Goal: Go to known website: Go to known website

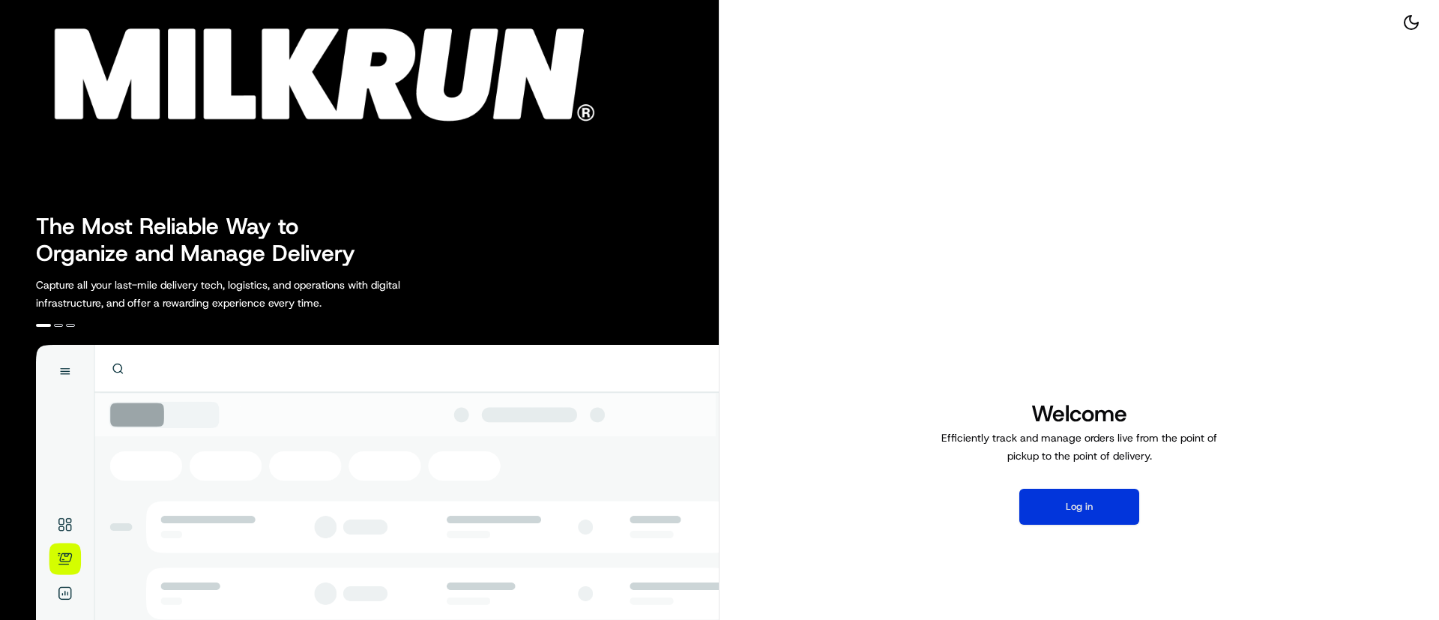
click at [1080, 506] on button "Log in" at bounding box center [1079, 506] width 120 height 36
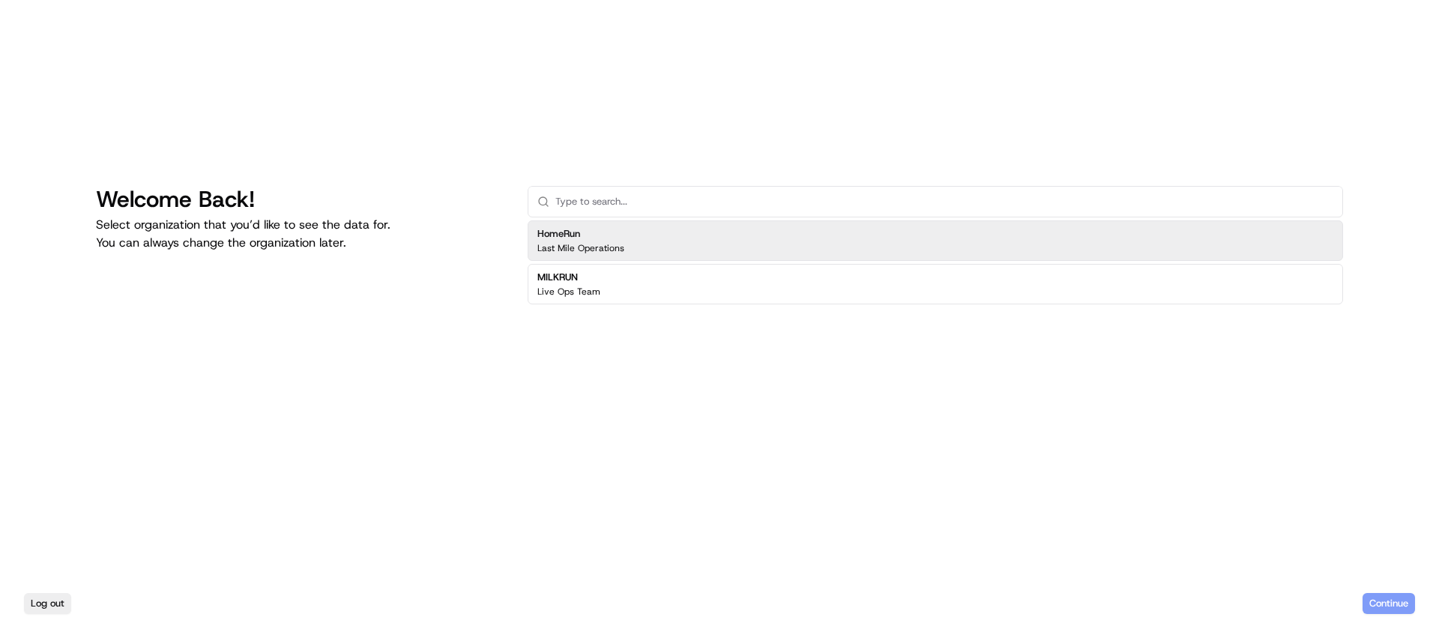
click at [733, 232] on div "HomeRun Last Mile Operations" at bounding box center [934, 240] width 815 height 40
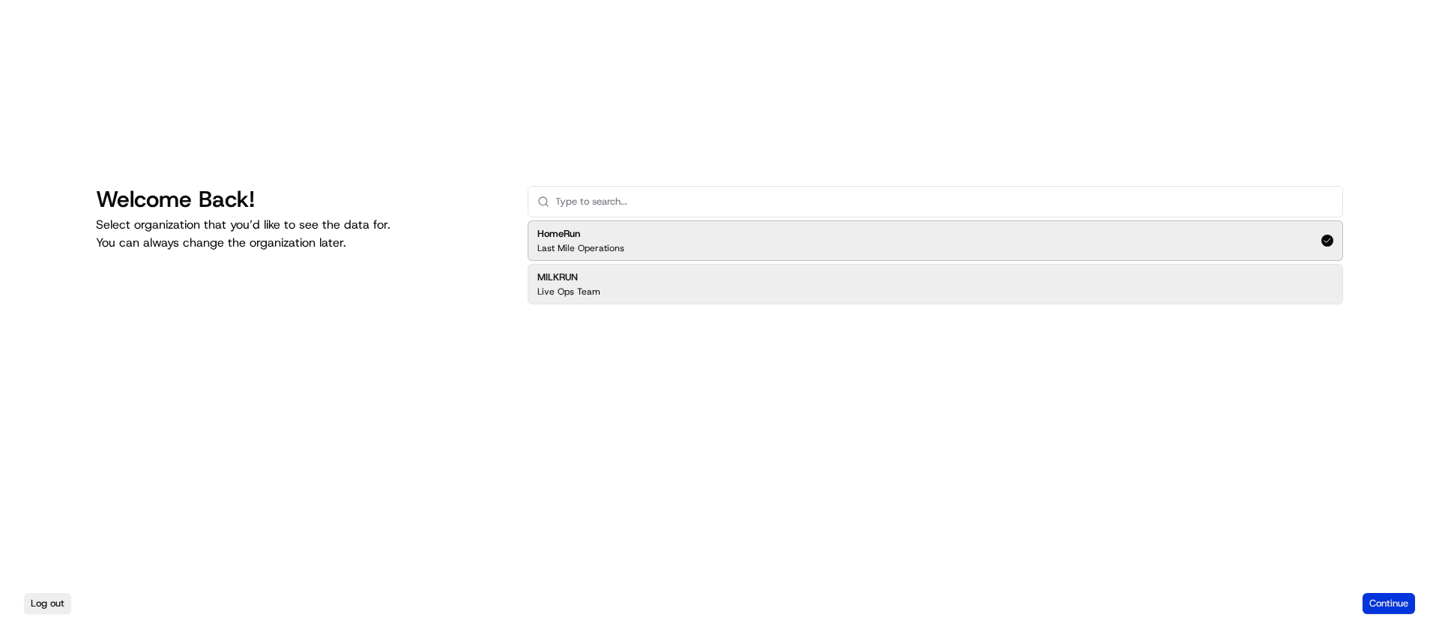
click at [1382, 610] on button "Continue" at bounding box center [1388, 603] width 52 height 21
